Goal: Information Seeking & Learning: Learn about a topic

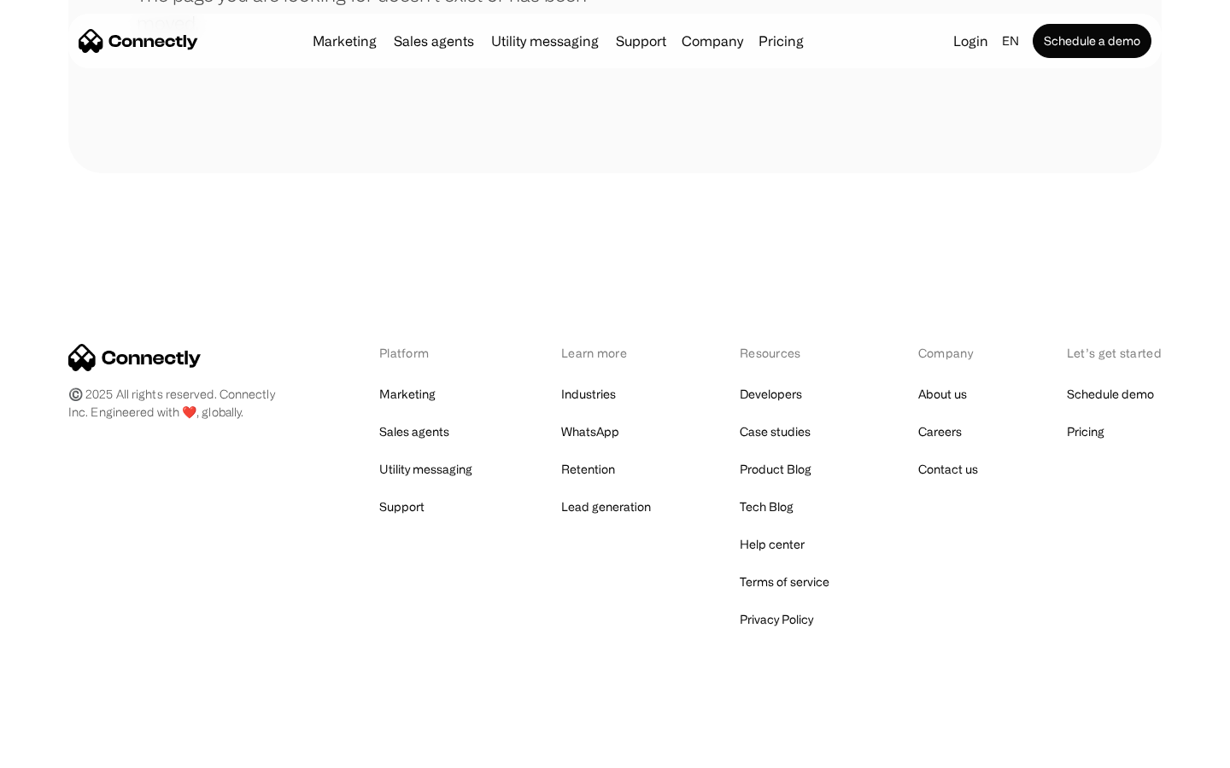
scroll to position [312, 0]
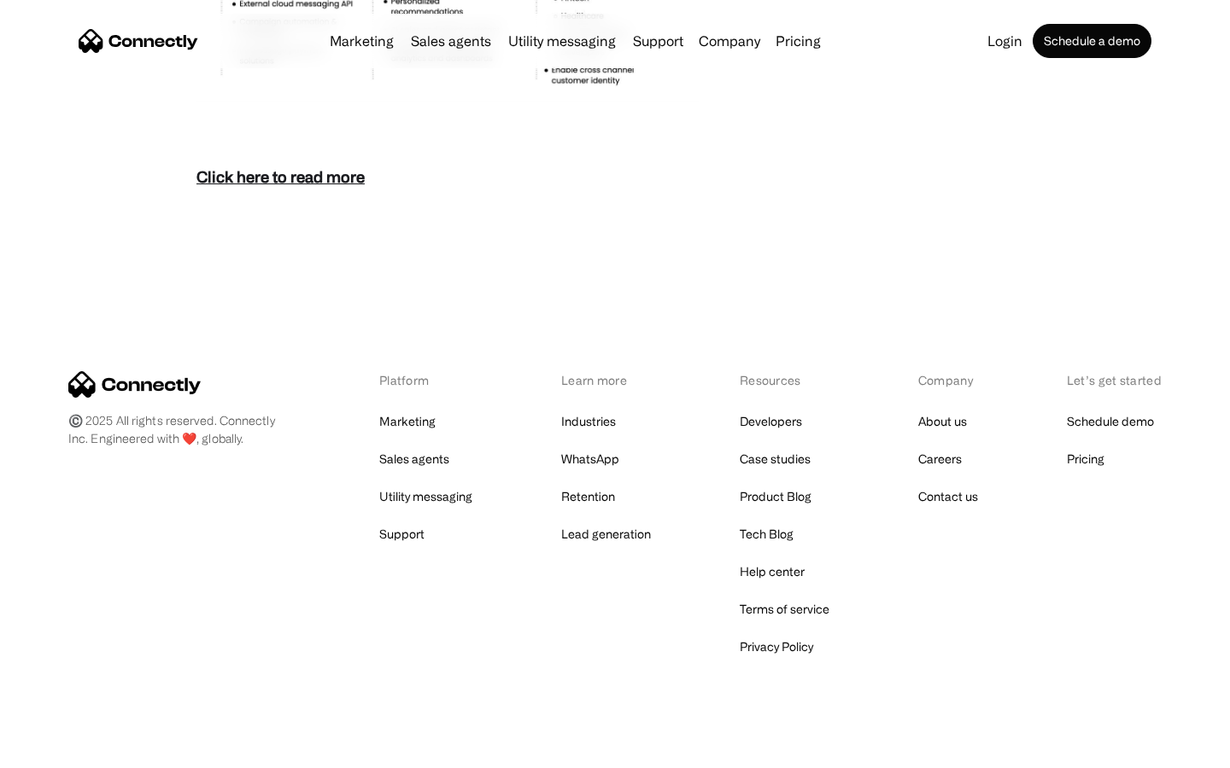
scroll to position [7404, 0]
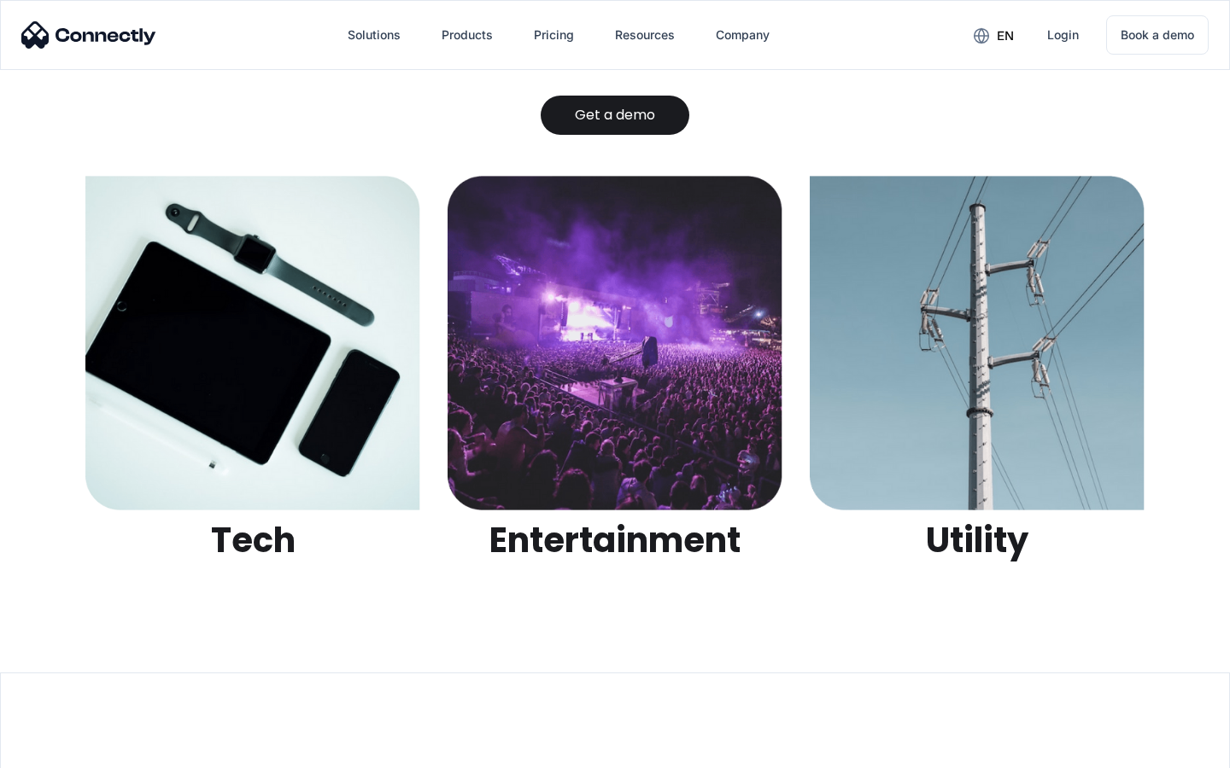
scroll to position [5387, 0]
